Goal: Find specific page/section: Find specific page/section

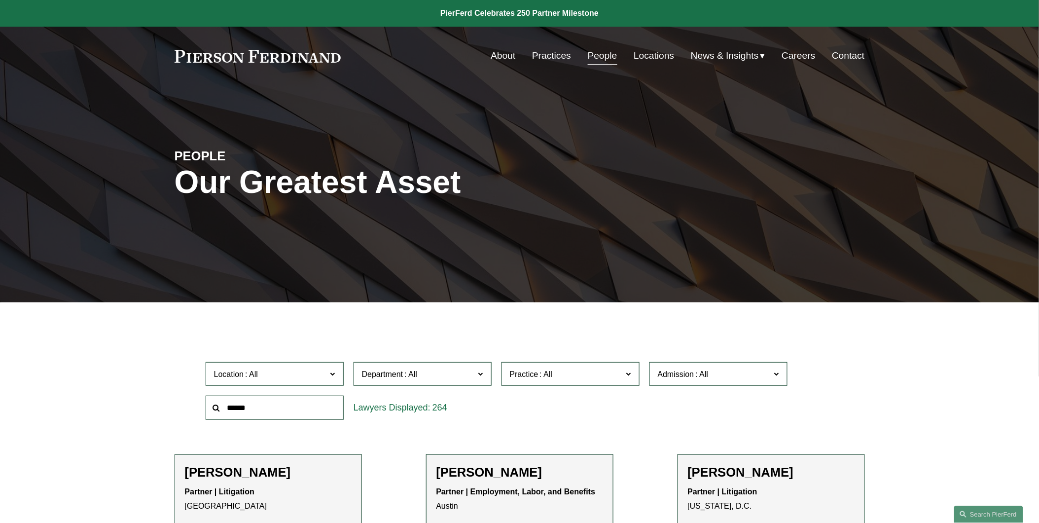
click at [310, 405] on input "text" at bounding box center [275, 407] width 138 height 24
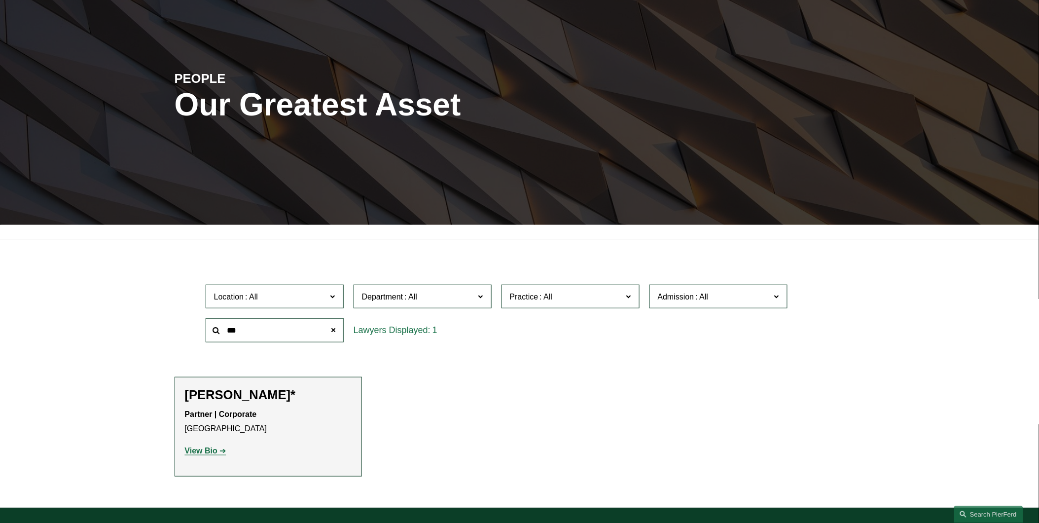
scroll to position [91, 0]
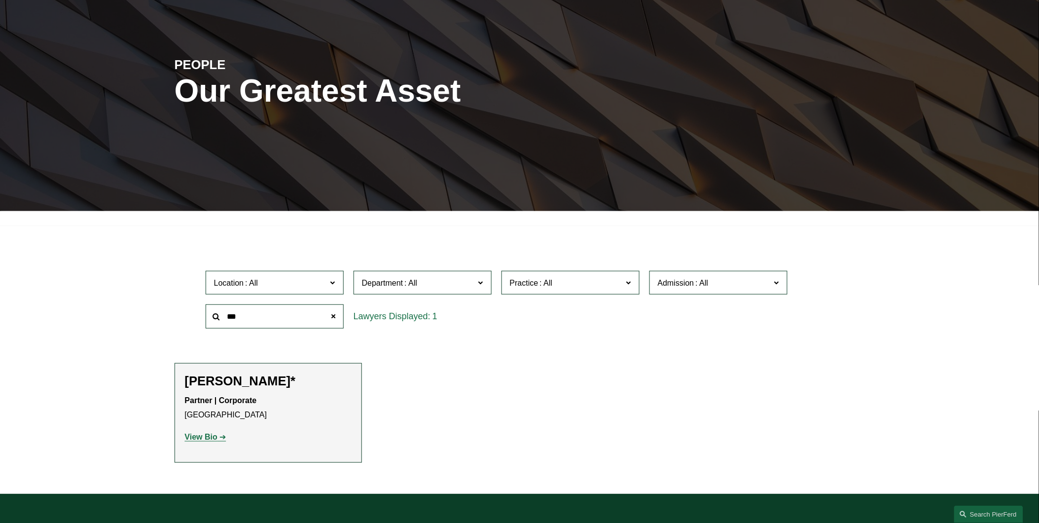
type input "***"
click at [224, 409] on p "Partner | Corporate [GEOGRAPHIC_DATA]" at bounding box center [268, 407] width 167 height 29
click at [209, 437] on strong "View Bio" at bounding box center [201, 436] width 33 height 8
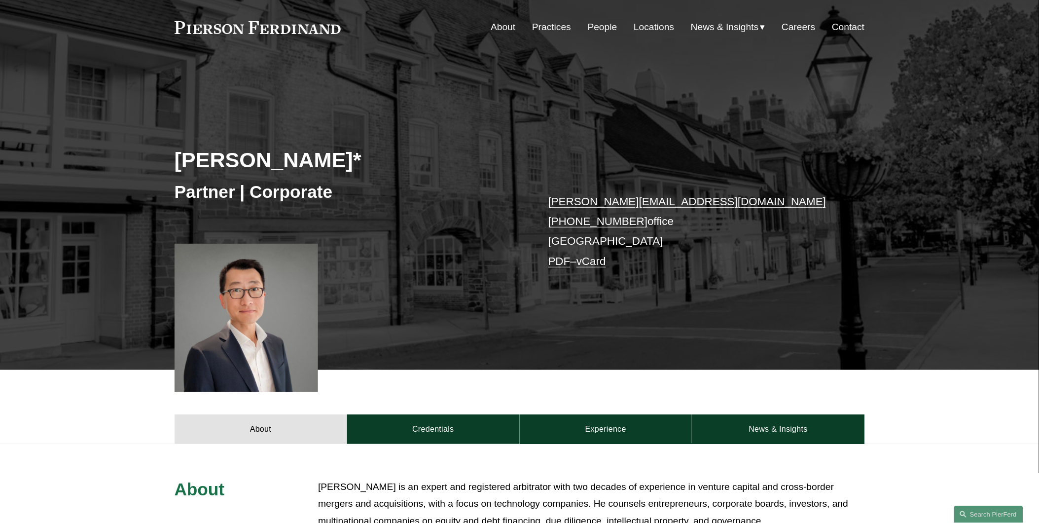
scroll to position [182, 0]
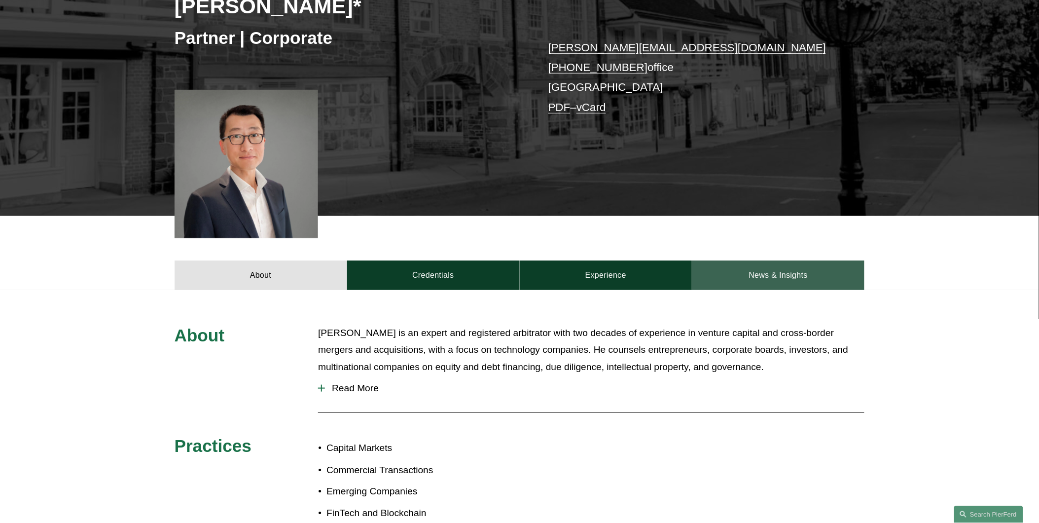
click at [770, 277] on link "News & Insights" at bounding box center [778, 275] width 173 height 30
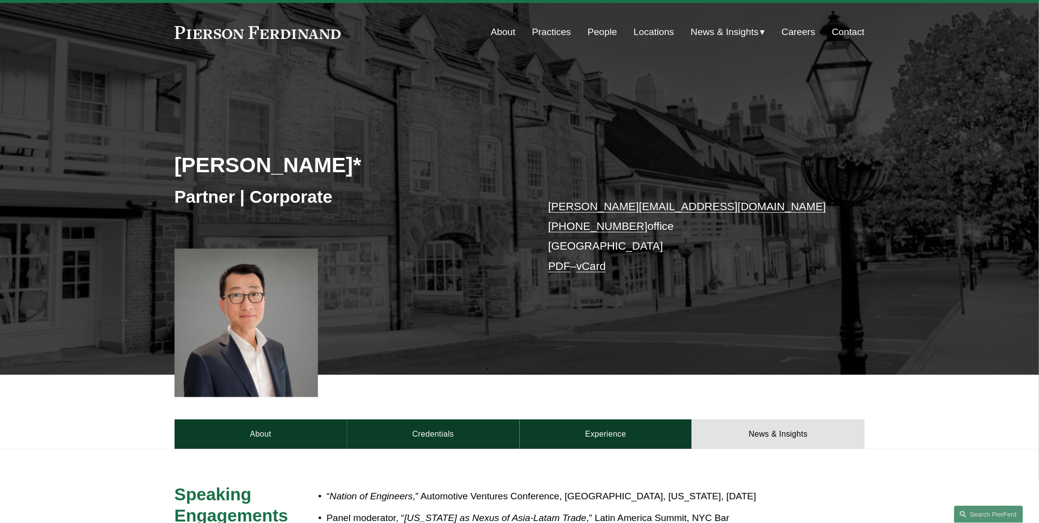
scroll to position [0, 0]
